Goal: Information Seeking & Learning: Learn about a topic

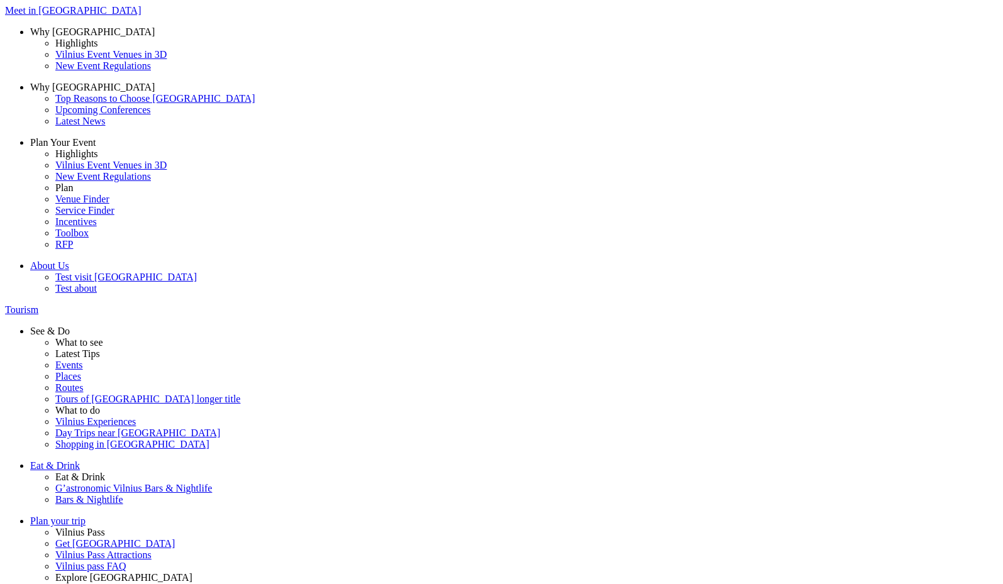
click at [0, 0] on label "Food" at bounding box center [0, 0] width 0 height 0
click at [0, 0] on input "Food" at bounding box center [0, 0] width 0 height 0
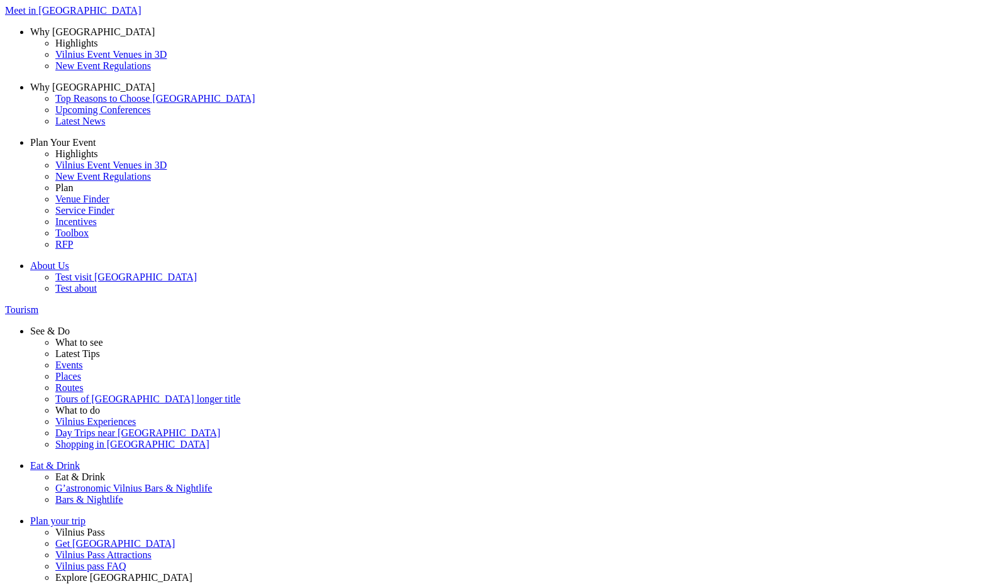
click at [0, 0] on span "Heritage" at bounding box center [0, 0] width 0 height 0
click at [0, 0] on input "Heritage" at bounding box center [0, 0] width 0 height 0
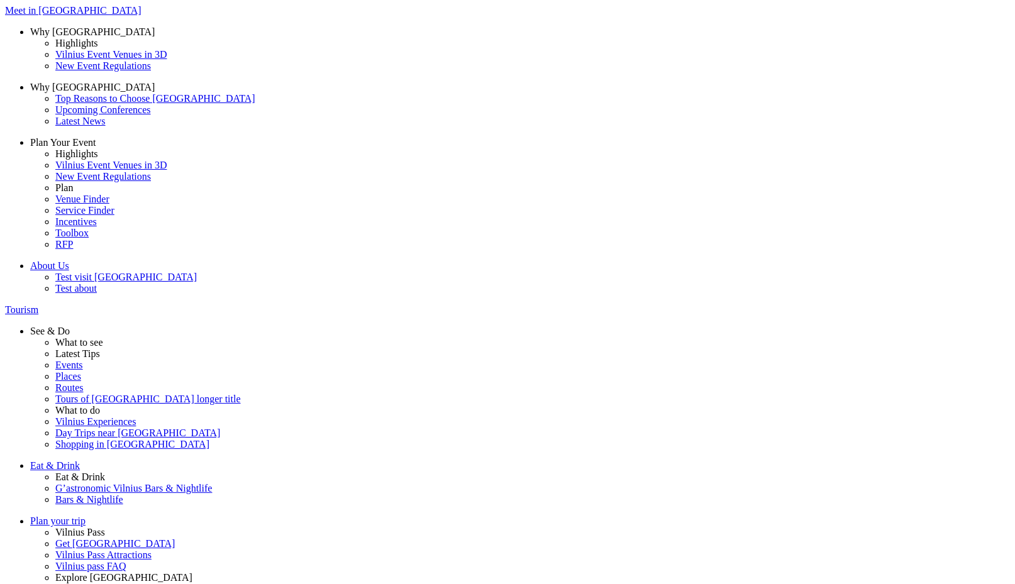
click at [0, 0] on span "Active leisure" at bounding box center [0, 0] width 0 height 0
click at [0, 0] on input "Active leisure" at bounding box center [0, 0] width 0 height 0
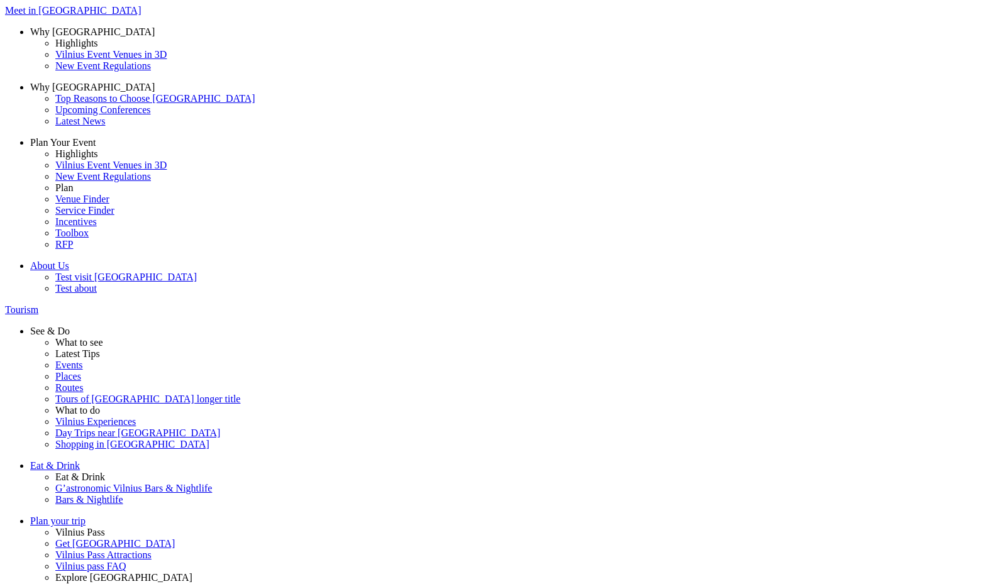
click at [0, 0] on span "Entertainment" at bounding box center [0, 0] width 0 height 0
click at [0, 0] on input "Entertainment" at bounding box center [0, 0] width 0 height 0
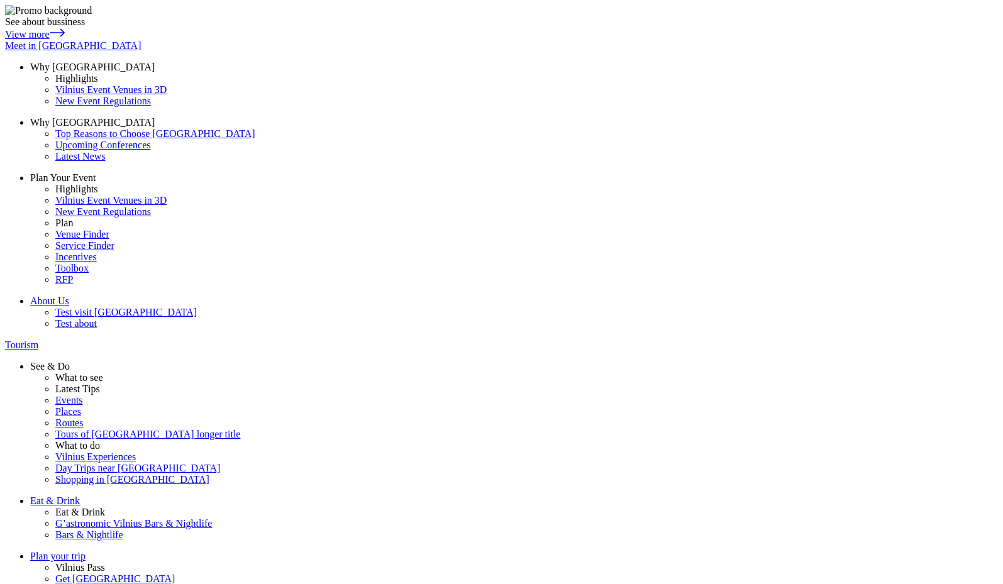
click at [0, 0] on span "Food" at bounding box center [0, 0] width 0 height 0
click at [0, 0] on input "Food" at bounding box center [0, 0] width 0 height 0
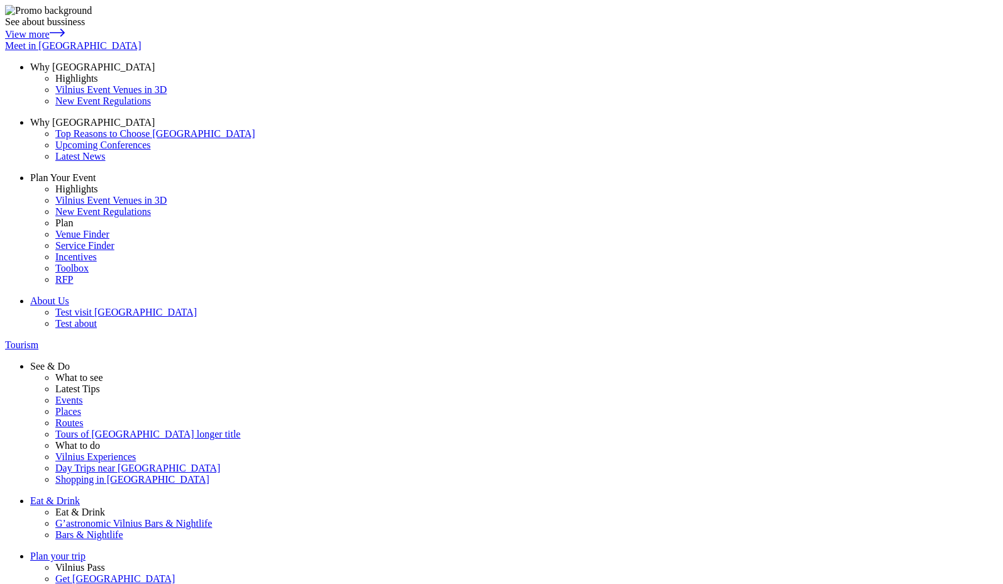
click at [0, 0] on datalist "Food Art Heritage Active leisure Entertainment Vilnius surroundings" at bounding box center [0, 0] width 0 height 0
click at [0, 0] on span "Food" at bounding box center [0, 0] width 0 height 0
click at [0, 0] on input "Food" at bounding box center [0, 0] width 0 height 0
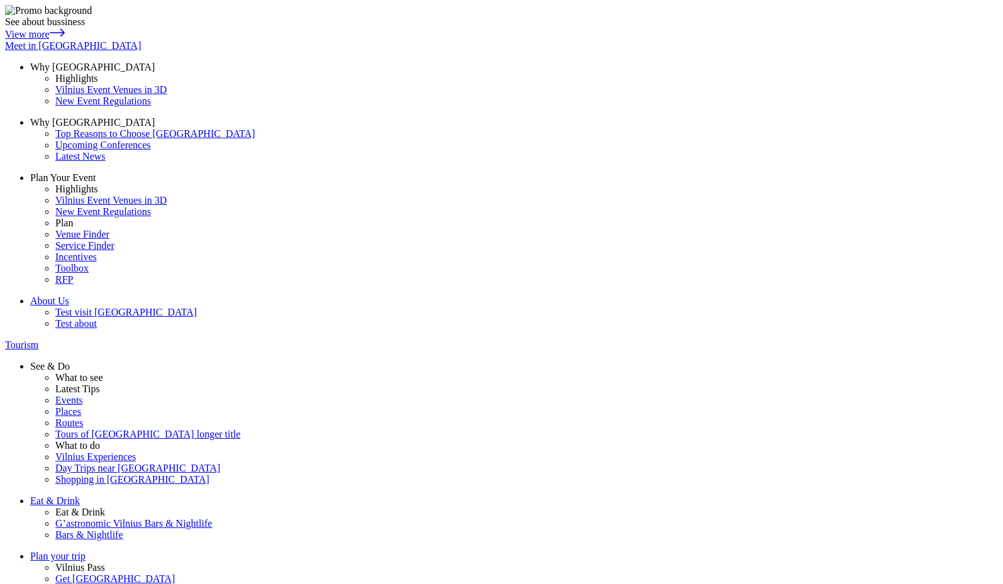
click at [0, 0] on datalist "Food Art Heritage Active leisure Entertainment Vilnius surroundings" at bounding box center [0, 0] width 0 height 0
click at [0, 0] on span "Food" at bounding box center [0, 0] width 0 height 0
click at [0, 0] on input "Food" at bounding box center [0, 0] width 0 height 0
click at [0, 0] on span "Food" at bounding box center [0, 0] width 0 height 0
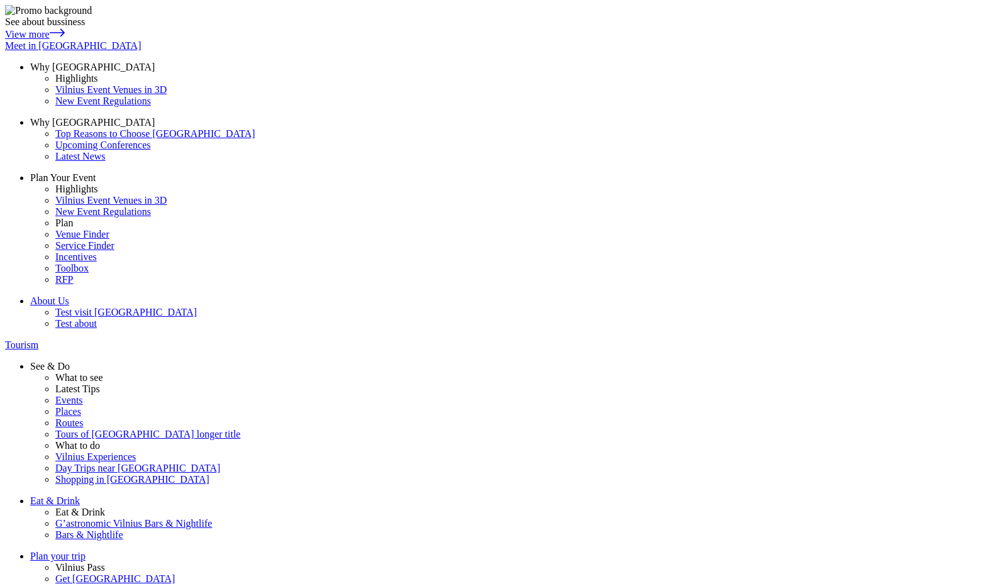
click at [0, 0] on input "Food" at bounding box center [0, 0] width 0 height 0
click at [0, 0] on datalist "Food Art Heritage Active leisure Entertainment Vilnius surroundings" at bounding box center [0, 0] width 0 height 0
click at [0, 0] on span at bounding box center [0, 0] width 0 height 0
click at [0, 0] on input "Food" at bounding box center [0, 0] width 0 height 0
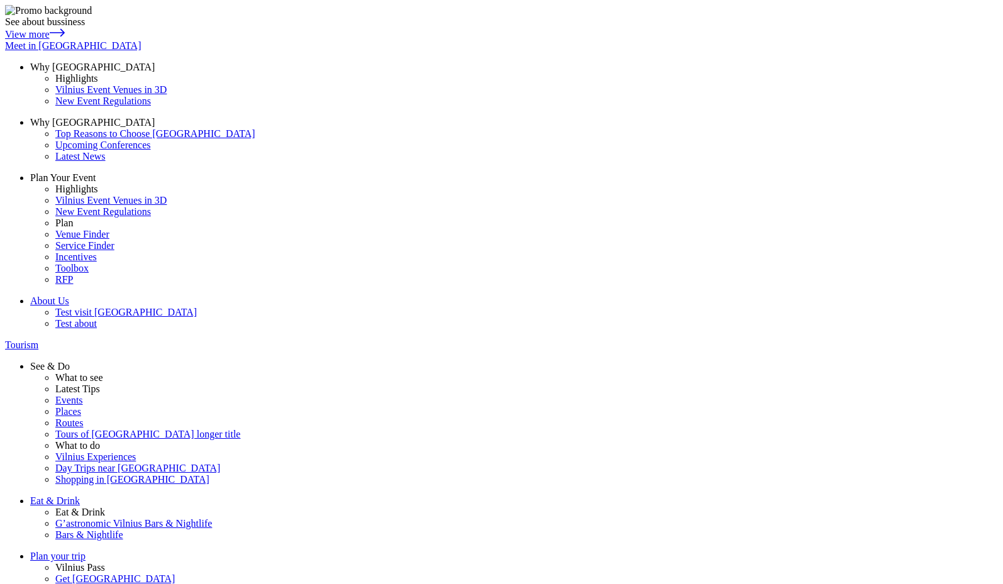
click at [0, 0] on span at bounding box center [0, 0] width 0 height 0
click at [0, 0] on input "Art" at bounding box center [0, 0] width 0 height 0
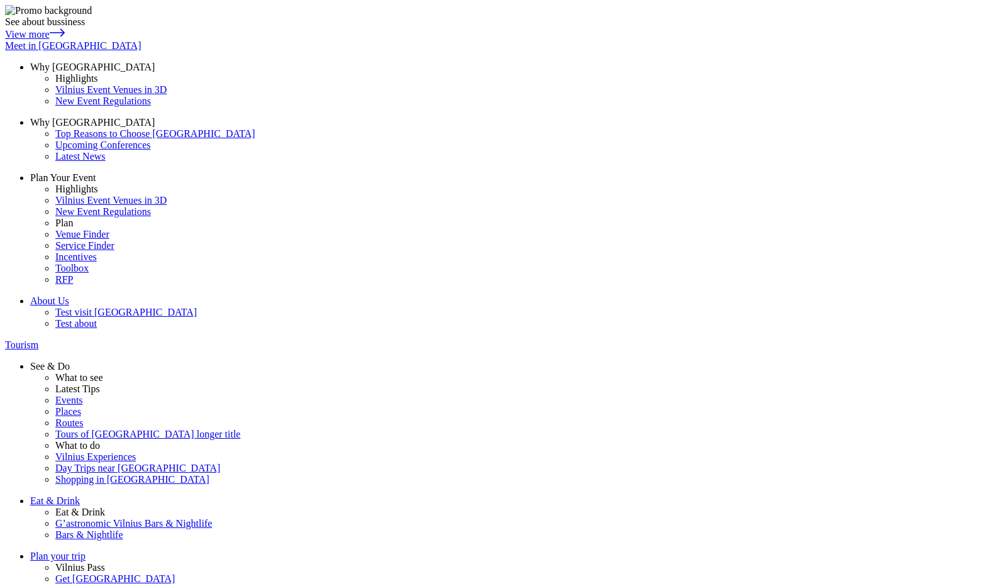
click at [0, 0] on span at bounding box center [0, 0] width 0 height 0
click at [0, 0] on input "Vilnius surroundings" at bounding box center [0, 0] width 0 height 0
